Goal: Check status: Check status

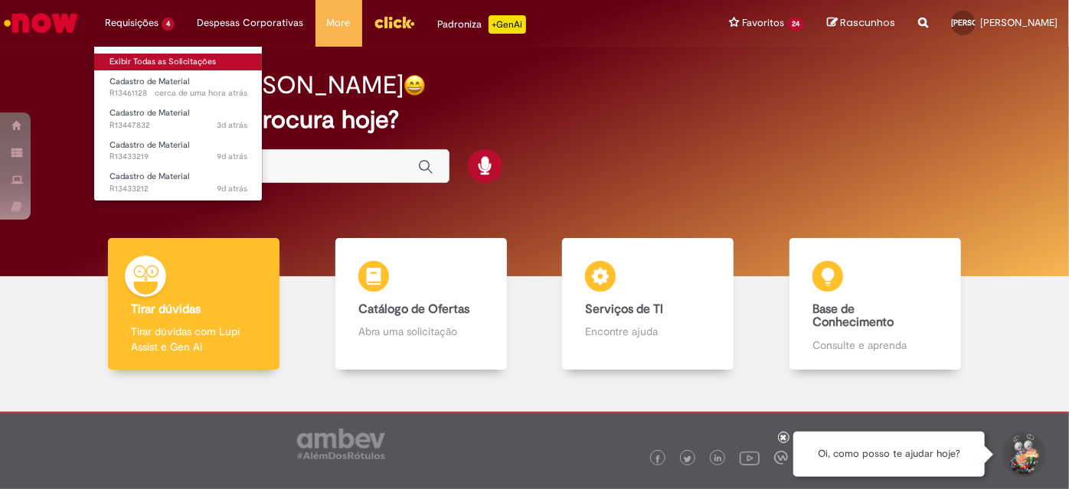
click at [145, 57] on link "Exibir Todas as Solicitações" at bounding box center [178, 62] width 169 height 17
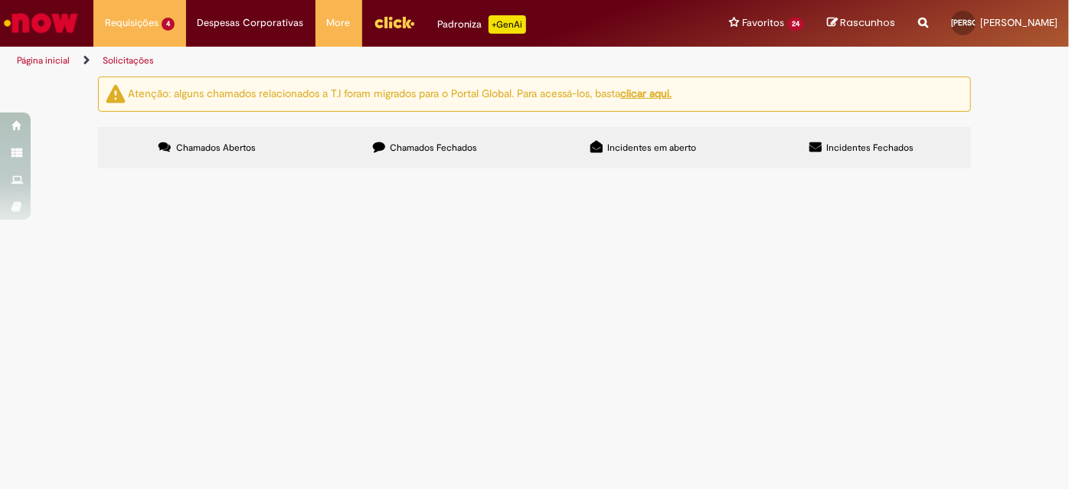
click at [447, 149] on span "Chamados Fechados" at bounding box center [434, 148] width 87 height 12
click at [0, 0] on span "R13360353" at bounding box center [0, 0] width 0 height 0
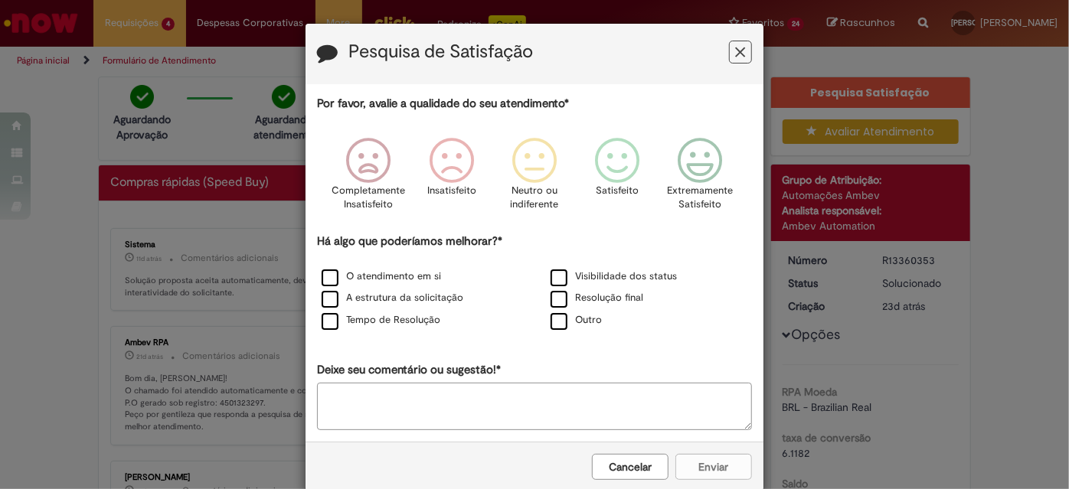
click at [636, 473] on button "Cancelar" at bounding box center [630, 467] width 77 height 26
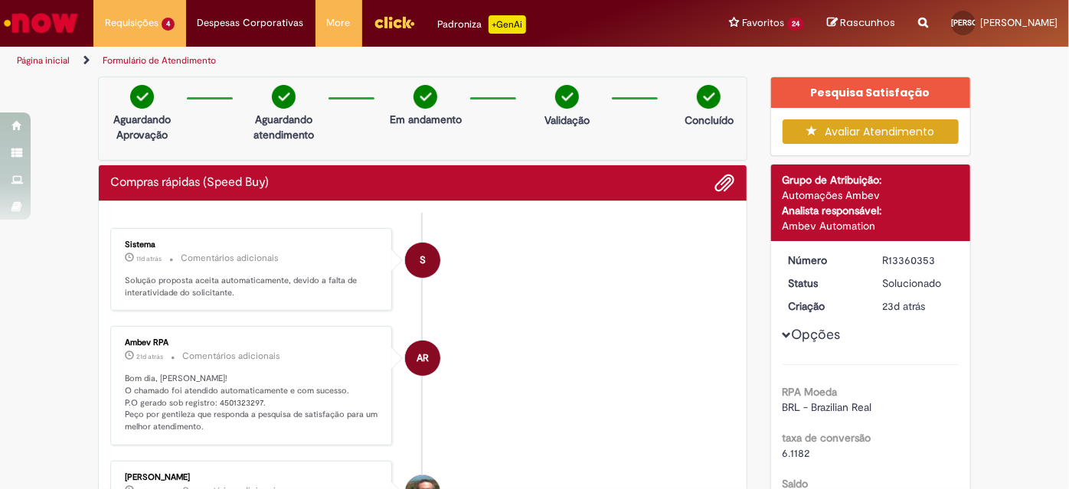
scroll to position [69, 0]
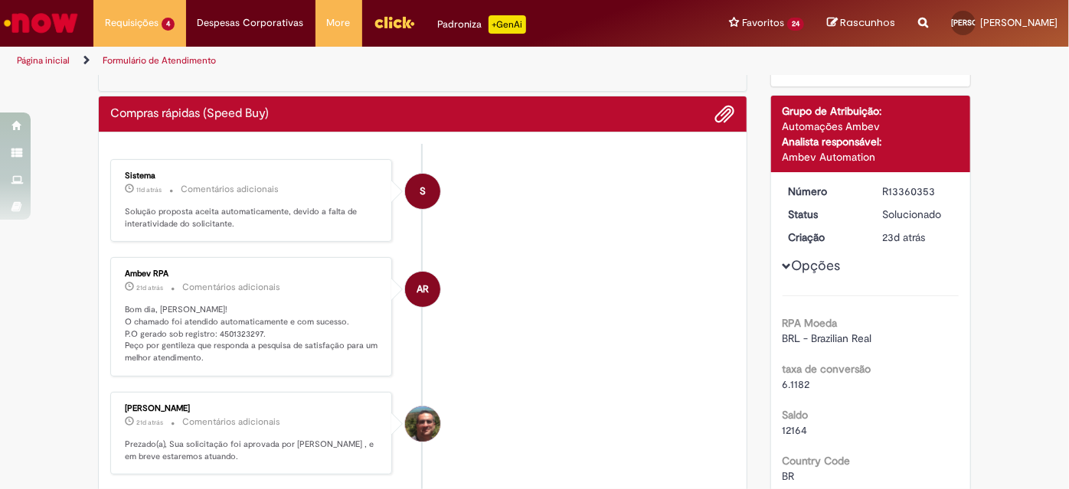
click at [231, 329] on p "Bom dia, [PERSON_NAME]! O chamado foi atendido automaticamente e com sucesso. P…" at bounding box center [252, 334] width 255 height 61
copy p "4501323297"
